Goal: Task Accomplishment & Management: Use online tool/utility

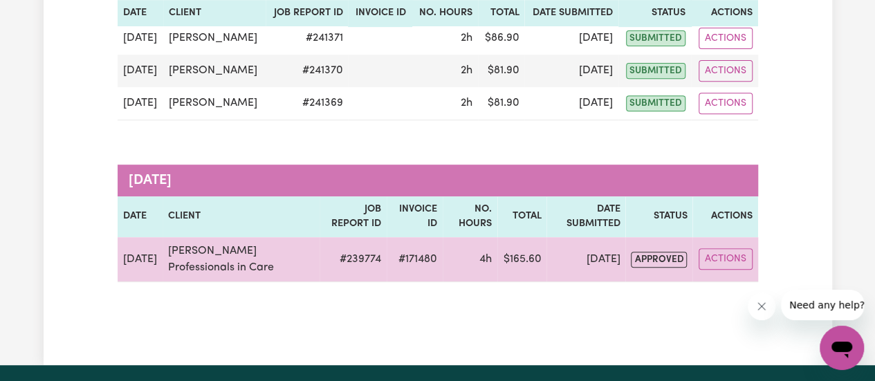
scroll to position [277, 0]
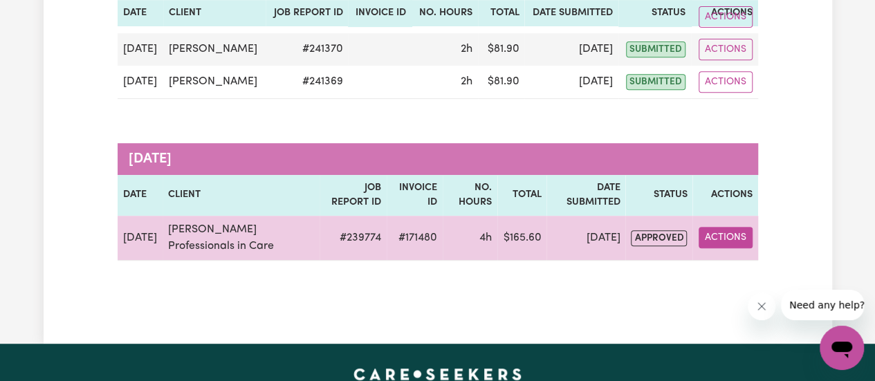
click at [728, 240] on button "Actions" at bounding box center [726, 237] width 54 height 21
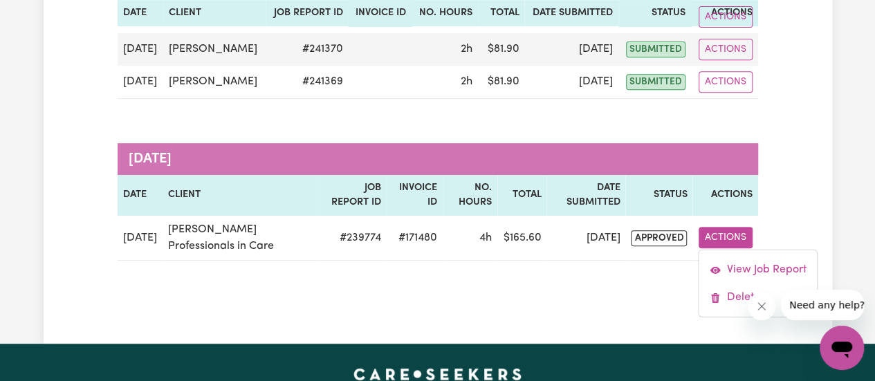
click at [616, 272] on div "Job Reports Group by: Date Care Seeker Status Search Export September 2025 Date…" at bounding box center [437, 57] width 657 height 495
click at [261, 110] on div "Group by: Date Care Seeker Status Search Export September 2025 Date Client Job …" at bounding box center [438, 69] width 641 height 384
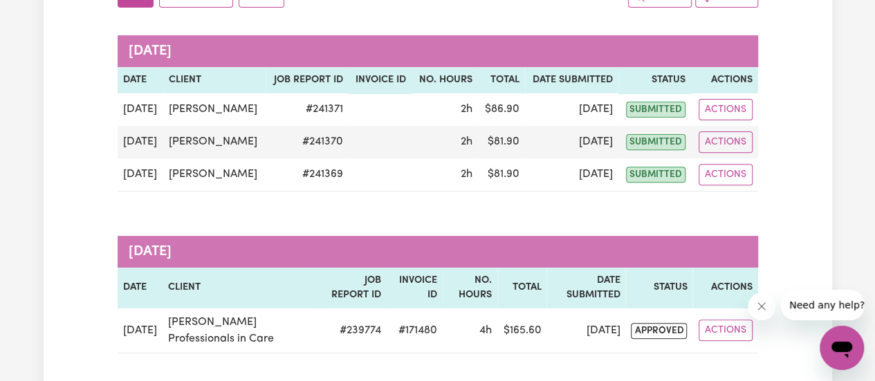
scroll to position [0, 0]
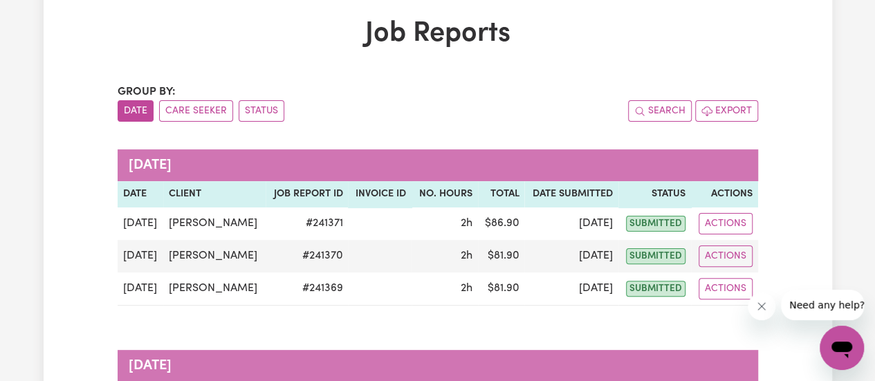
scroll to position [69, 0]
